Goal: Task Accomplishment & Management: Manage account settings

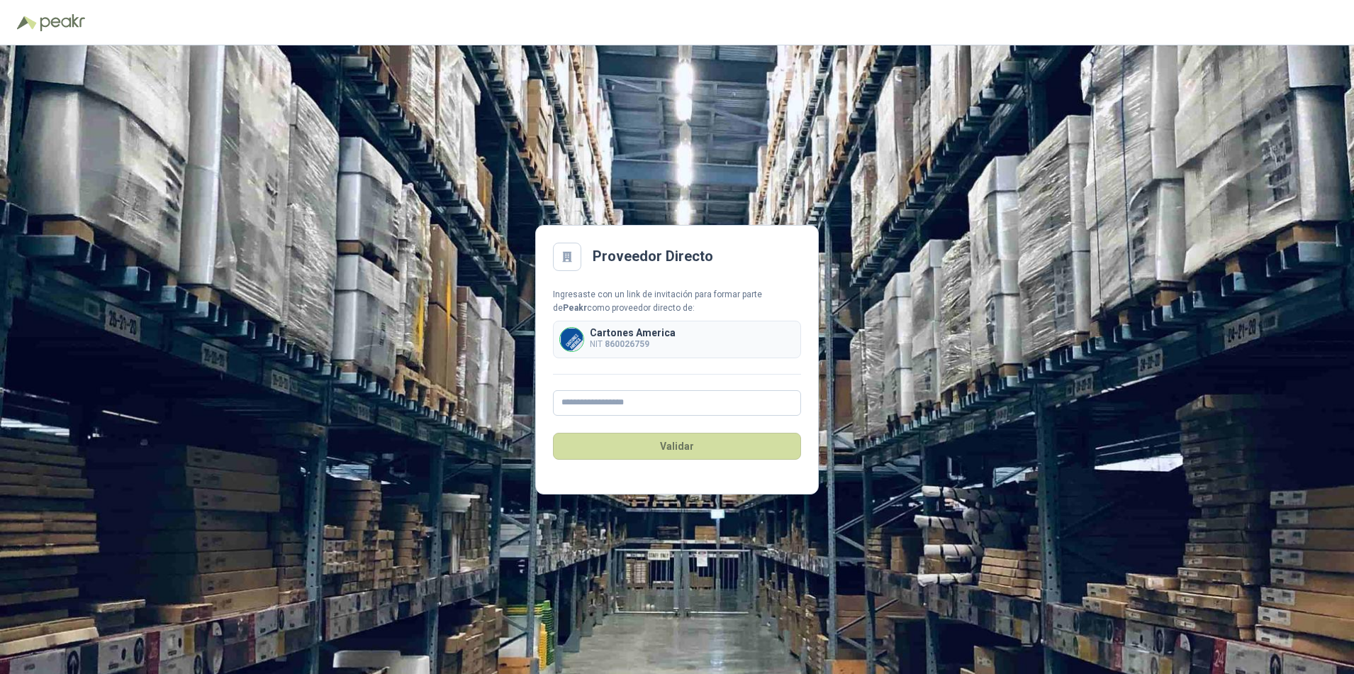
click at [569, 335] on img at bounding box center [571, 339] width 23 height 23
click at [598, 403] on input "text" at bounding box center [677, 403] width 248 height 26
type input "**********"
click at [671, 443] on button "Validar" at bounding box center [677, 445] width 248 height 27
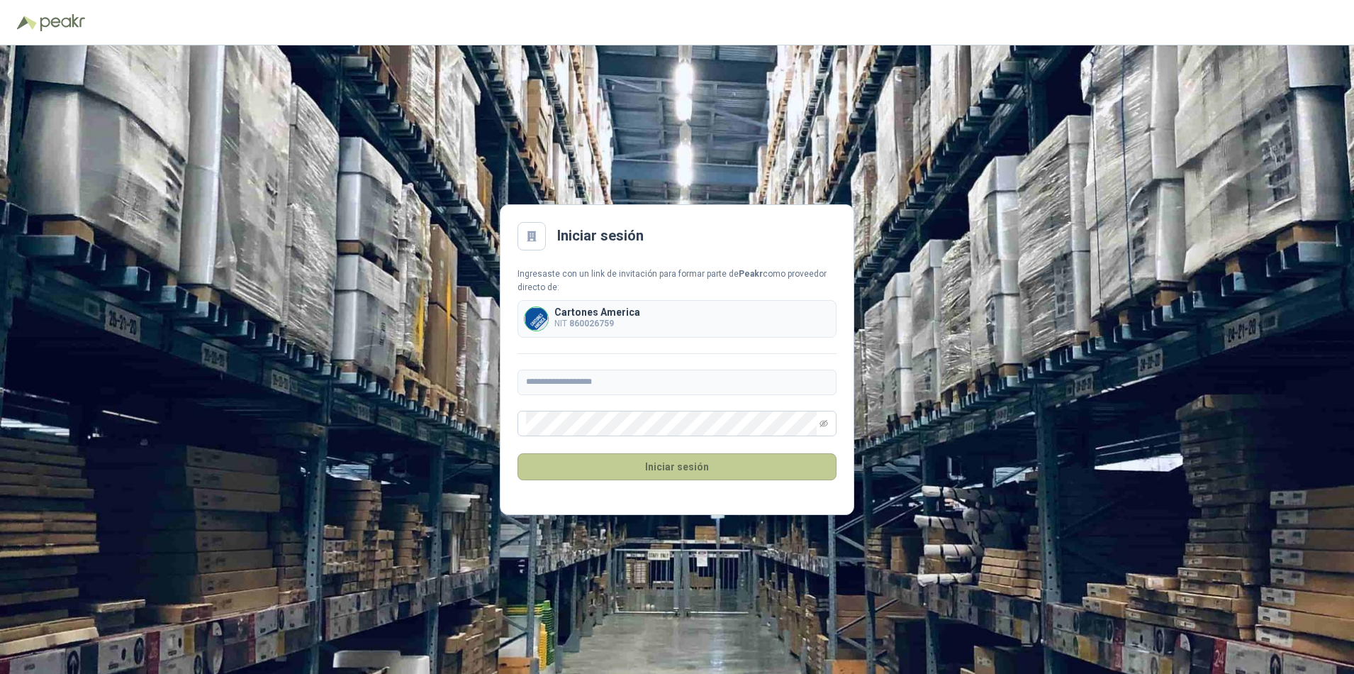
click at [657, 459] on button "Iniciar sesión" at bounding box center [677, 466] width 319 height 27
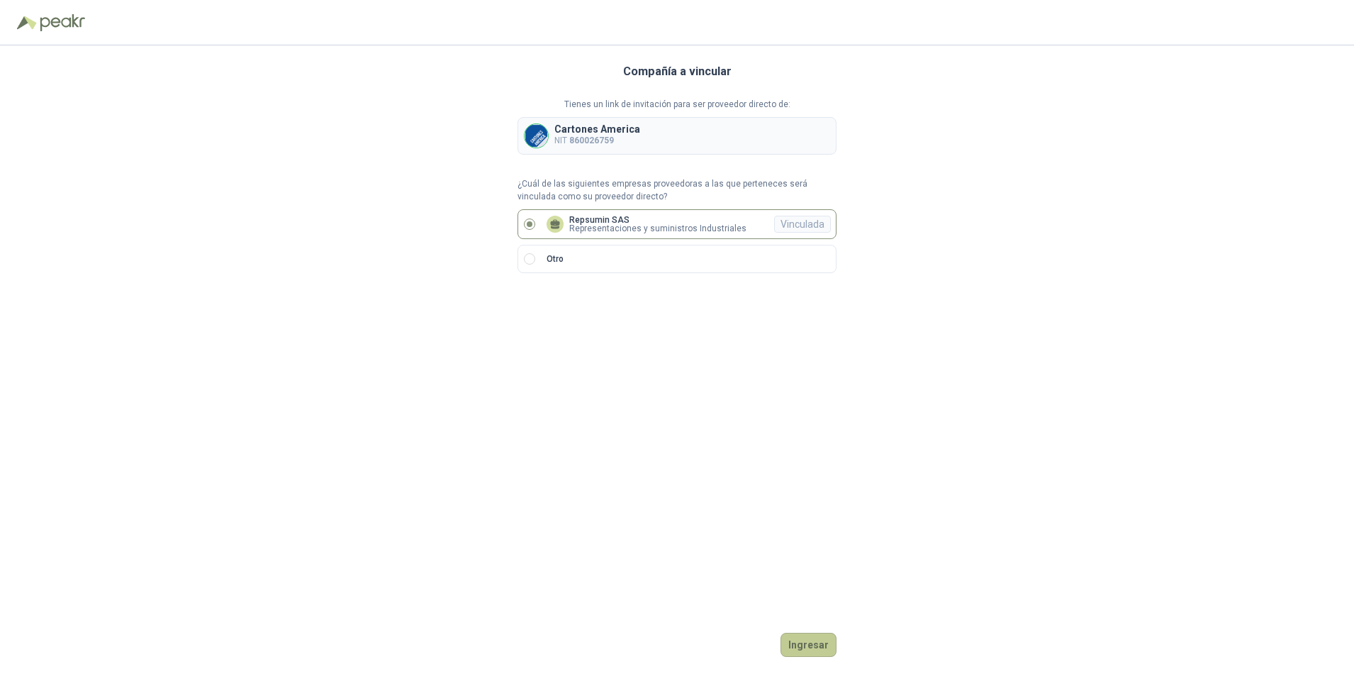
click at [807, 643] on button "Ingresar" at bounding box center [809, 644] width 56 height 24
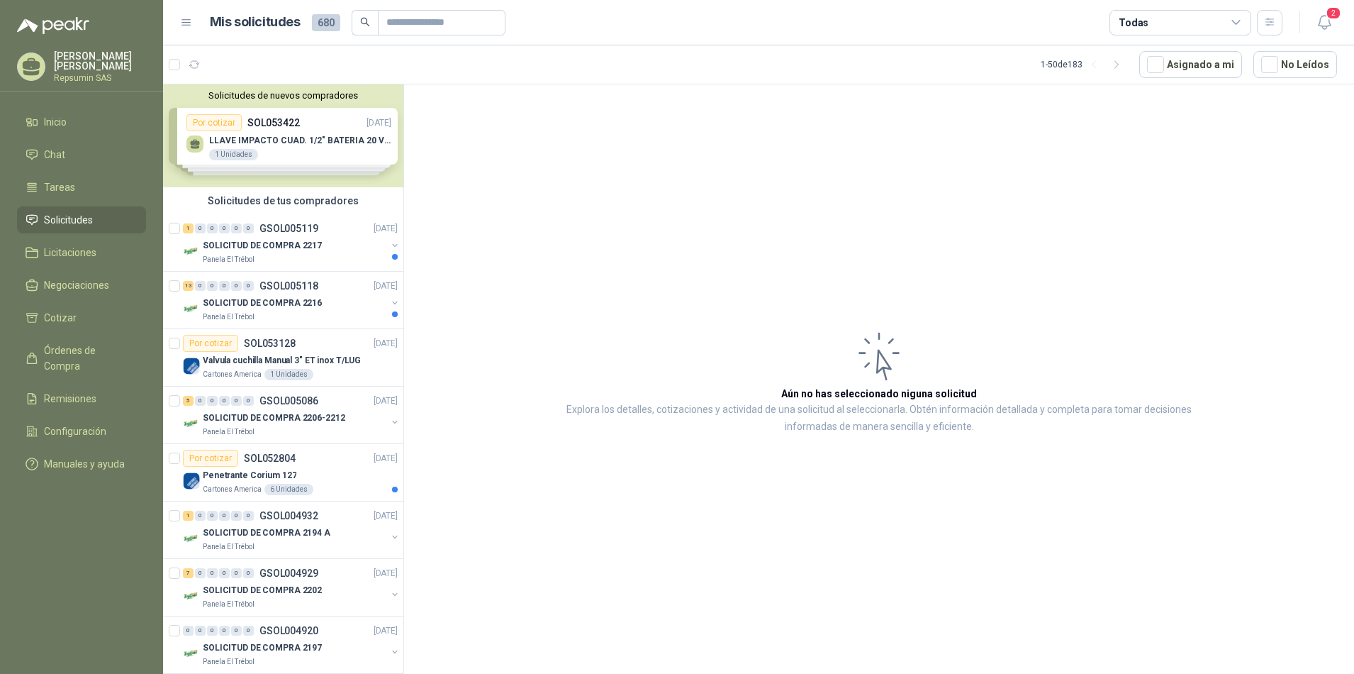
click at [194, 145] on div "Solicitudes de nuevos compradores Por cotizar SOL053422 [DATE] LLAVE IMPACTO CU…" at bounding box center [283, 135] width 240 height 103
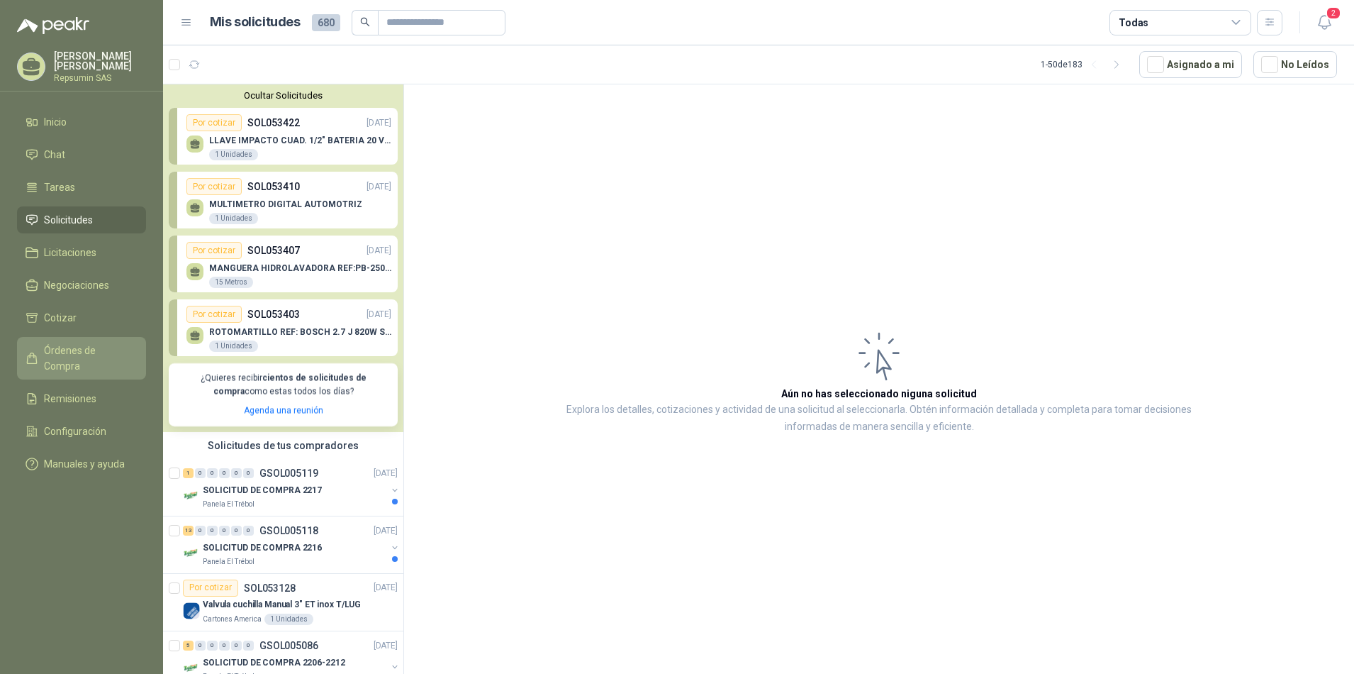
click at [85, 347] on span "Órdenes de Compra" at bounding box center [88, 357] width 89 height 31
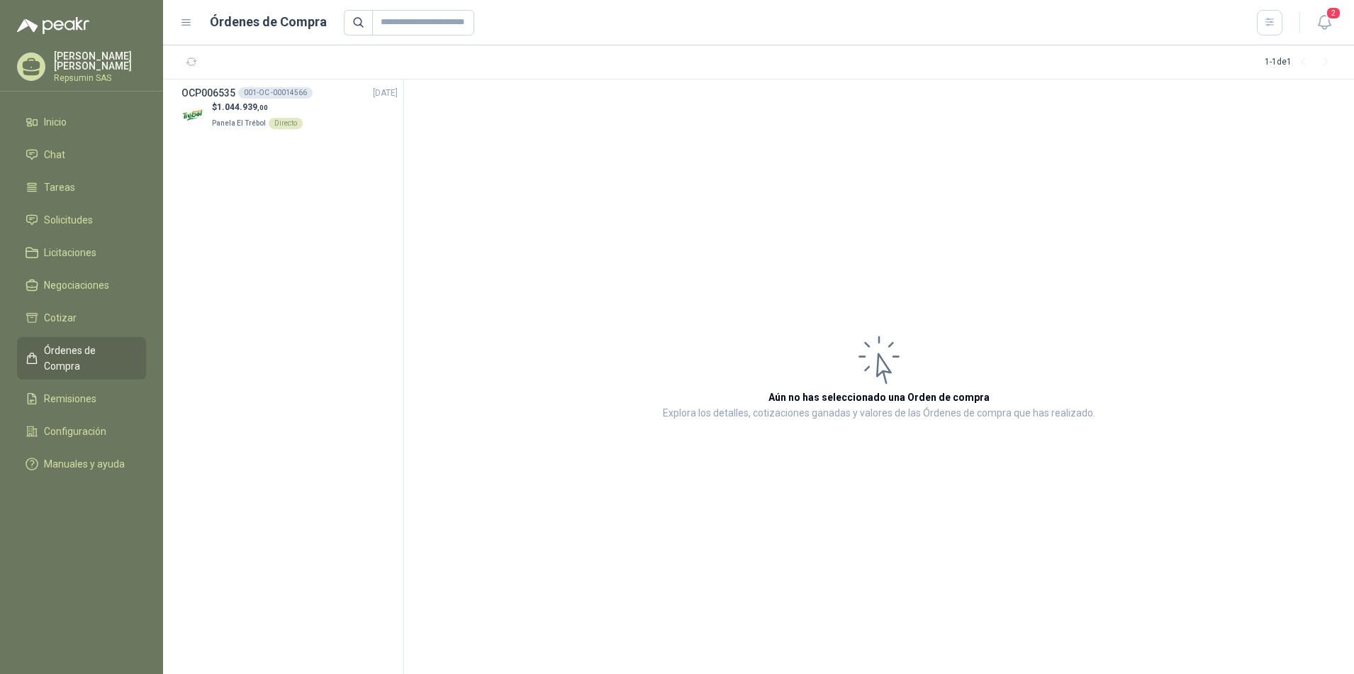
click at [79, 72] on div "[PERSON_NAME] Repsumin SAS" at bounding box center [100, 66] width 92 height 31
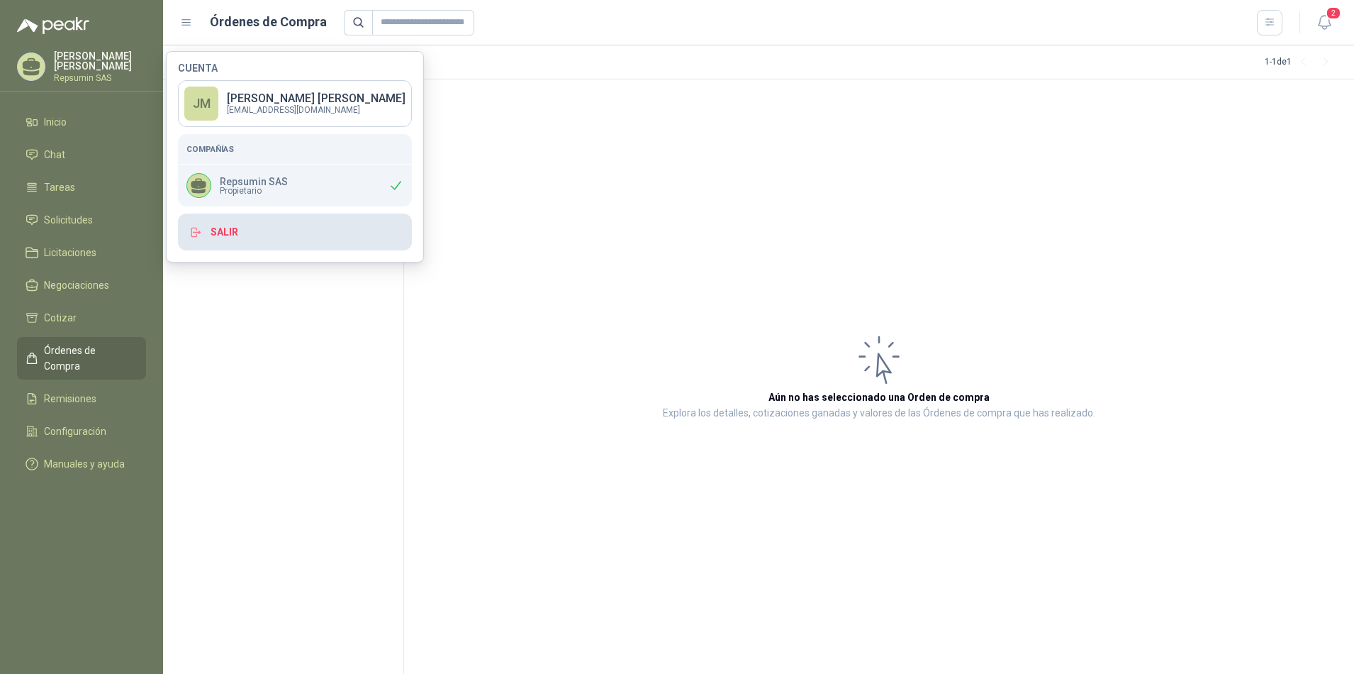
click at [242, 235] on button "Salir" at bounding box center [295, 231] width 234 height 37
